Goal: Download file/media

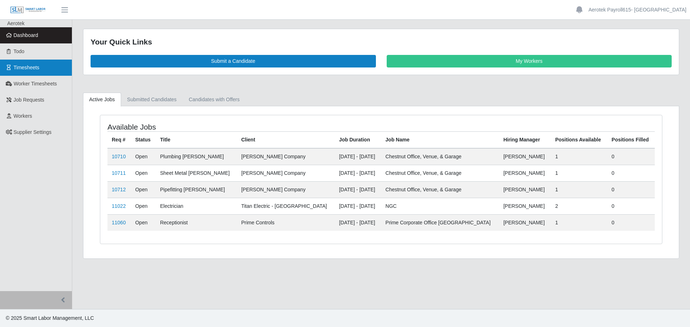
click at [26, 70] on span "Timesheets" at bounding box center [27, 68] width 26 height 6
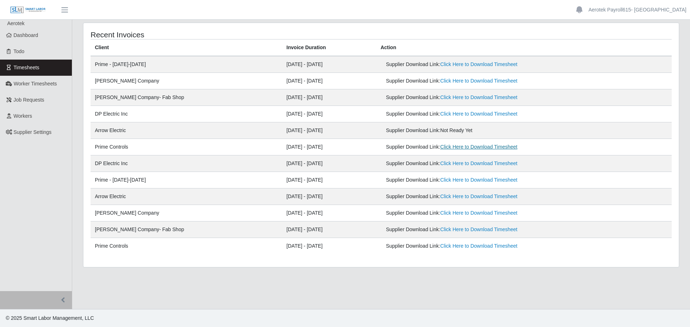
click at [450, 148] on link "Click Here to Download Timesheet" at bounding box center [478, 147] width 77 height 6
click at [447, 65] on link "Click Here to Download Timesheet" at bounding box center [478, 64] width 77 height 6
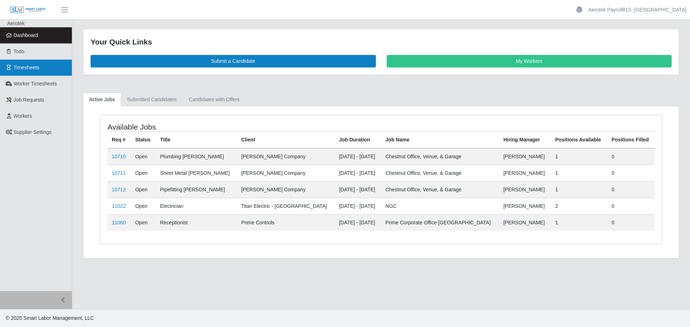
click at [20, 67] on span "Timesheets" at bounding box center [27, 68] width 26 height 6
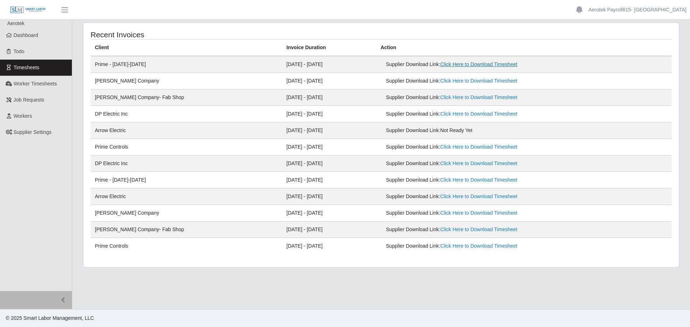
click at [465, 64] on link "Click Here to Download Timesheet" at bounding box center [478, 64] width 77 height 6
